Goal: Entertainment & Leisure: Consume media (video, audio)

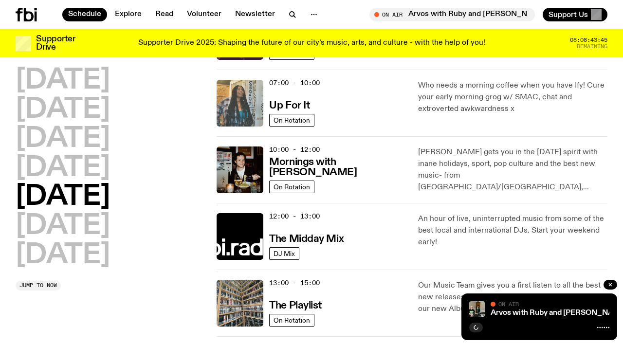
scroll to position [83, 0]
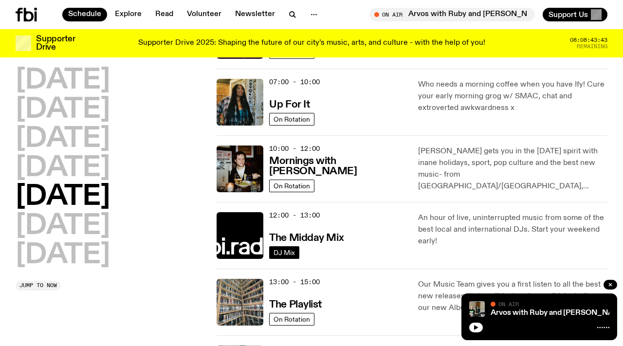
click at [289, 252] on span "DJ Mix" at bounding box center [284, 252] width 21 height 7
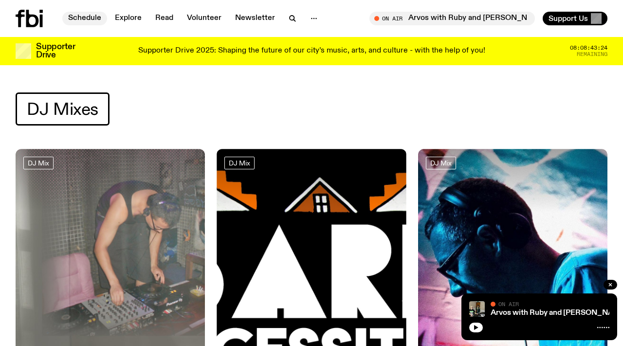
click at [92, 20] on link "Schedule" at bounding box center [84, 19] width 45 height 14
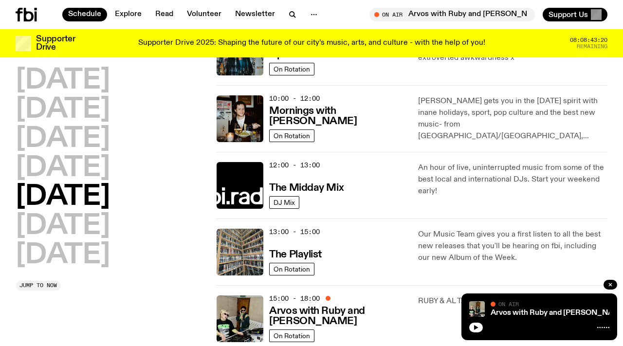
scroll to position [133, 0]
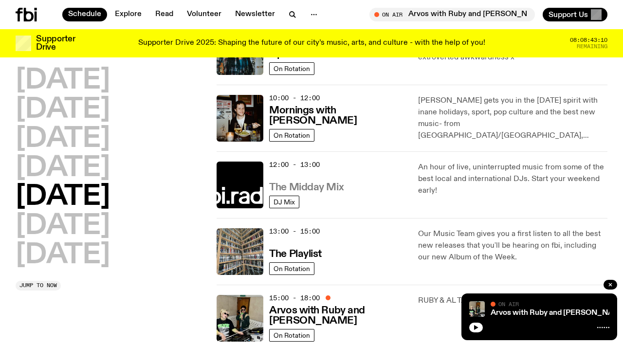
click at [326, 187] on h3 "The Midday Mix" at bounding box center [306, 188] width 74 height 10
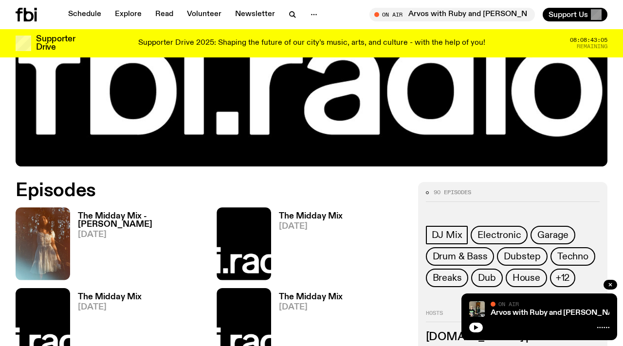
scroll to position [313, 0]
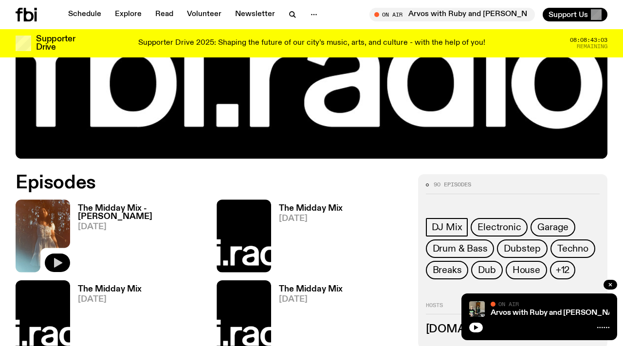
click at [57, 264] on icon "button" at bounding box center [58, 263] width 8 height 10
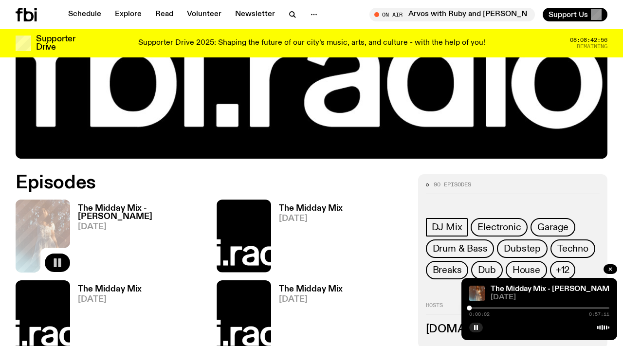
click at [474, 308] on div at bounding box center [539, 308] width 140 height 2
